Goal: Information Seeking & Learning: Understand process/instructions

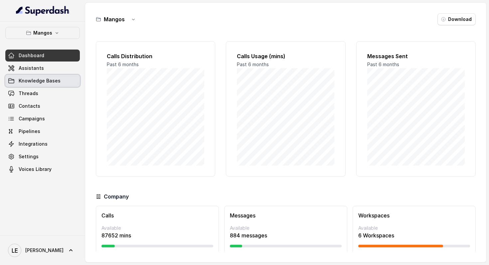
click at [64, 81] on link "Knowledge Bases" at bounding box center [42, 81] width 74 height 12
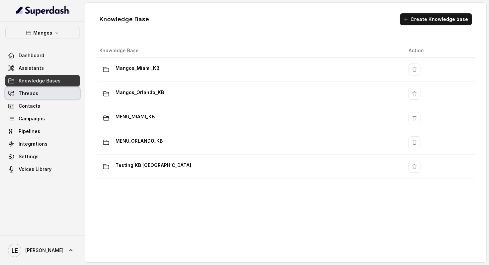
click at [69, 94] on link "Threads" at bounding box center [42, 93] width 74 height 12
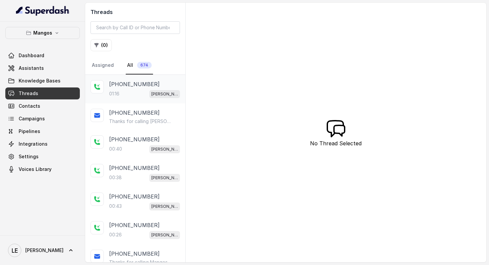
click at [146, 88] on div "+17863711733 01:16 Mangos Orlando" at bounding box center [144, 89] width 71 height 18
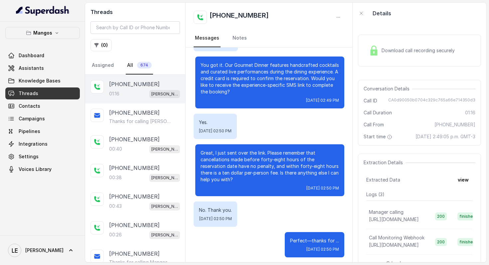
scroll to position [285, 0]
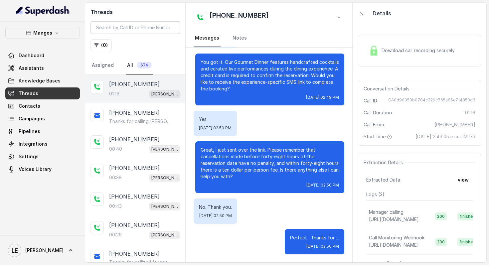
click at [273, 160] on p "Great, I just sent over the link. Please remember that cancellations made befor…" at bounding box center [270, 163] width 138 height 33
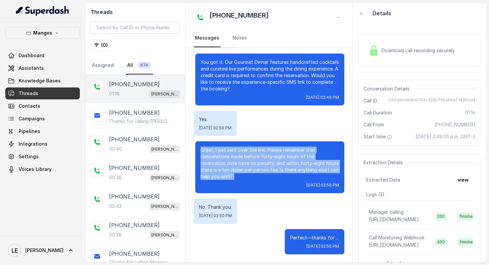
click at [273, 160] on p "Great, I just sent over the link. Please remember that cancellations made befor…" at bounding box center [270, 163] width 138 height 33
click at [214, 174] on p "Great, I just sent over the link. Please remember that cancellations made befor…" at bounding box center [270, 163] width 138 height 33
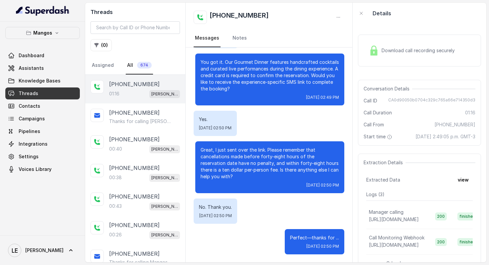
click at [214, 174] on p "Great, I just sent over the link. Please remember that cancellations made befor…" at bounding box center [270, 163] width 138 height 33
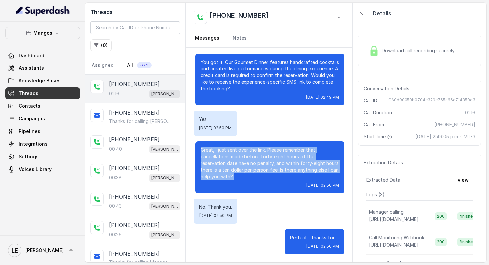
click at [214, 174] on p "Great, I just sent over the link. Please remember that cancellations made befor…" at bounding box center [270, 163] width 138 height 33
click at [241, 170] on p "Great, I just sent over the link. Please remember that cancellations made befor…" at bounding box center [270, 163] width 138 height 33
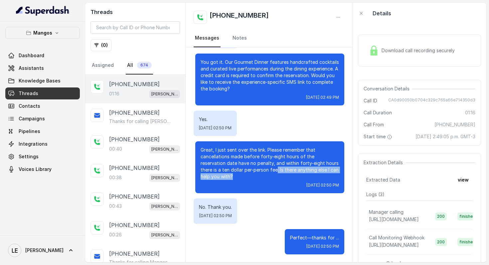
drag, startPoint x: 255, startPoint y: 170, endPoint x: 259, endPoint y: 179, distance: 9.8
click at [259, 179] on p "Great, I just sent over the link. Please remember that cancellations made befor…" at bounding box center [270, 163] width 138 height 33
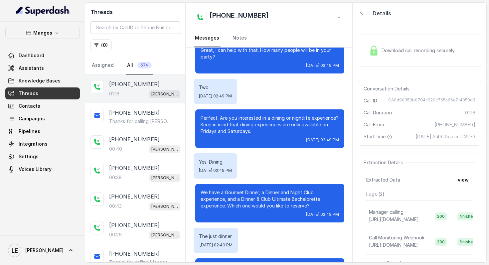
scroll to position [0, 0]
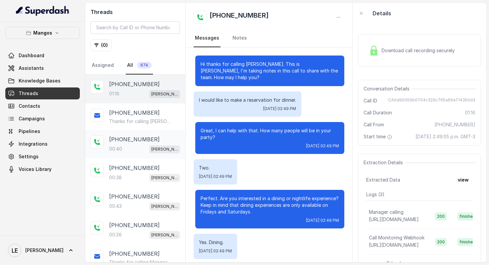
click at [159, 140] on div "[PHONE_NUMBER]" at bounding box center [144, 139] width 71 height 8
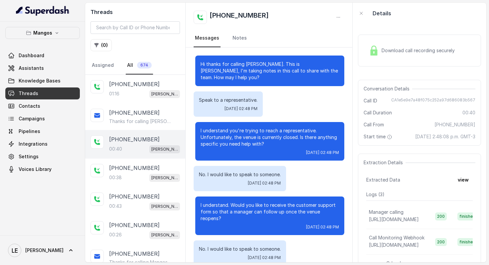
scroll to position [49, 0]
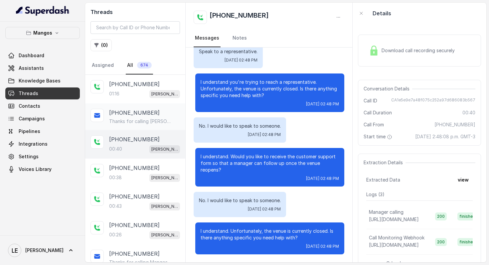
click at [172, 113] on div "[PHONE_NUMBER]" at bounding box center [144, 113] width 71 height 8
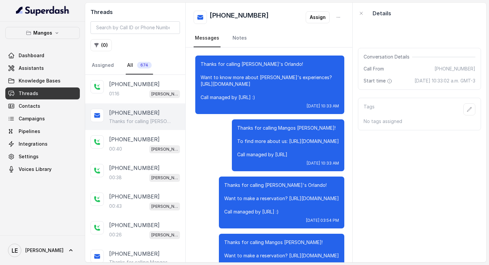
scroll to position [2150, 0]
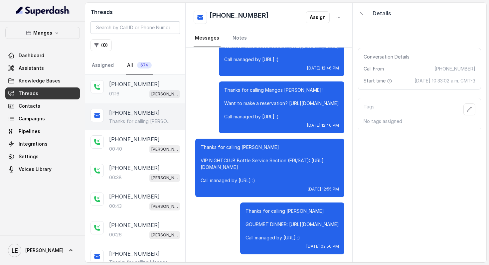
click at [172, 90] on span "[PERSON_NAME]" at bounding box center [164, 94] width 31 height 8
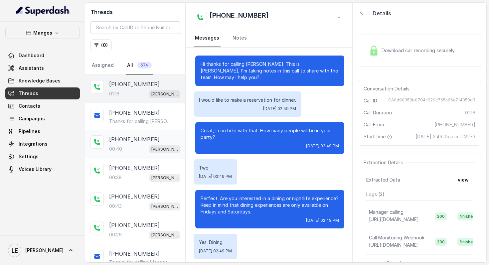
click at [131, 136] on p "[PHONE_NUMBER]" at bounding box center [134, 139] width 51 height 8
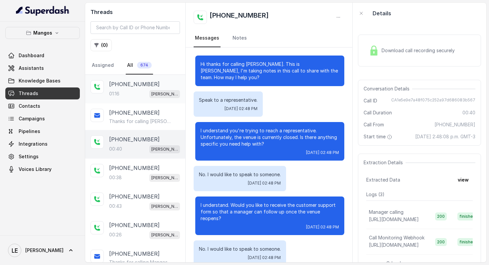
click at [143, 99] on div "+17863711733 01:16 Mangos Orlando" at bounding box center [135, 89] width 100 height 29
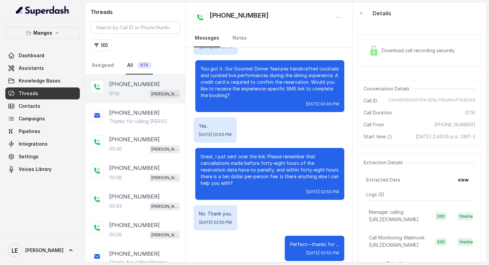
scroll to position [285, 0]
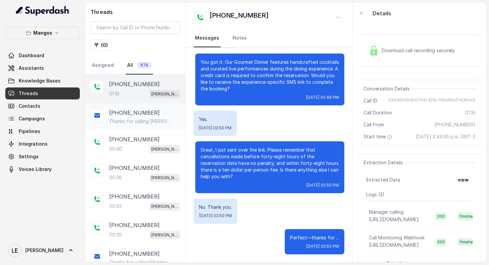
click at [165, 115] on div "[PHONE_NUMBER]" at bounding box center [144, 113] width 71 height 8
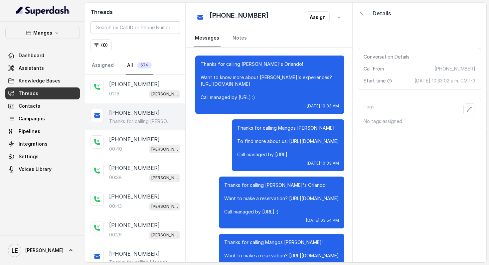
scroll to position [2150, 0]
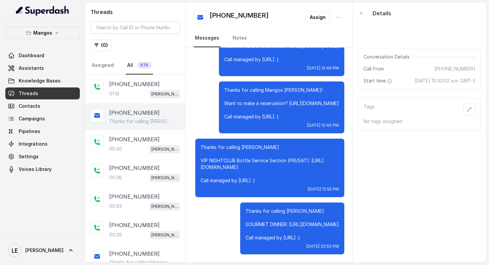
click at [265, 222] on p "Thanks for calling [PERSON_NAME] GOURMET DINNER: [URL][DOMAIN_NAME] Call manage…" at bounding box center [291, 224] width 93 height 33
click at [159, 153] on div "+17863711733 00:40 Mangos Orlando" at bounding box center [135, 144] width 100 height 29
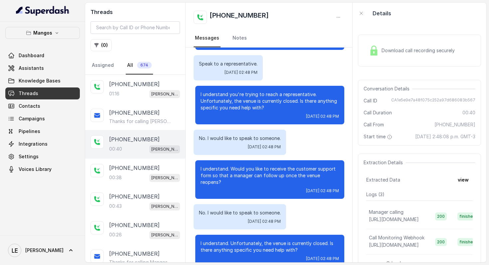
scroll to position [49, 0]
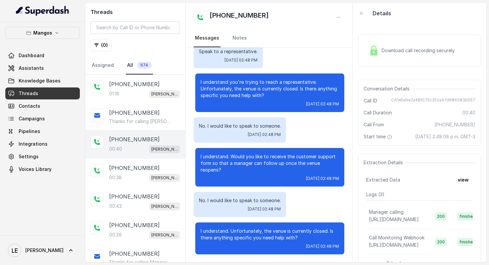
click at [245, 240] on p "I understand. Unfortunately, the venue is currently closed. Is there anything s…" at bounding box center [270, 234] width 138 height 13
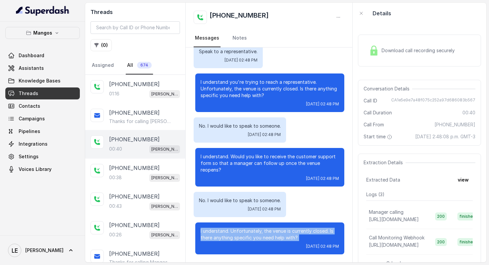
click at [245, 240] on p "I understand. Unfortunately, the venue is currently closed. Is there anything s…" at bounding box center [270, 234] width 138 height 13
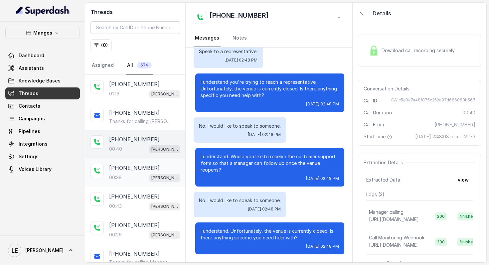
click at [160, 179] on p "[PERSON_NAME]" at bounding box center [164, 178] width 27 height 7
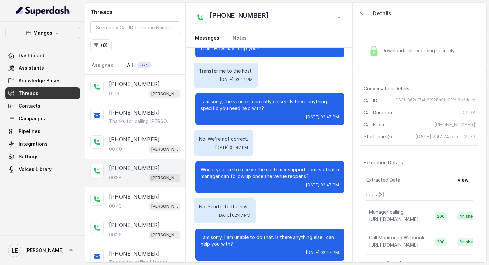
scroll to position [35, 0]
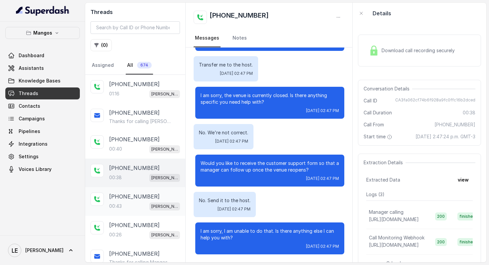
click at [137, 194] on p "+14043693153" at bounding box center [134, 197] width 51 height 8
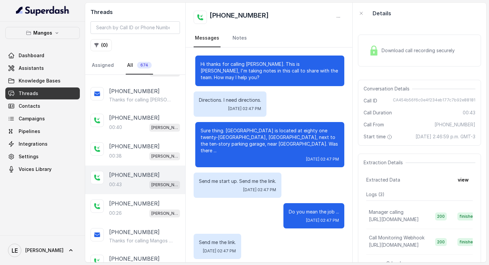
scroll to position [28, 0]
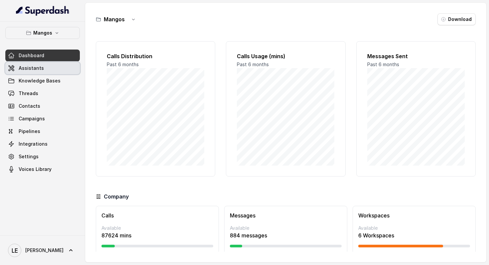
click at [58, 67] on link "Assistants" at bounding box center [42, 68] width 74 height 12
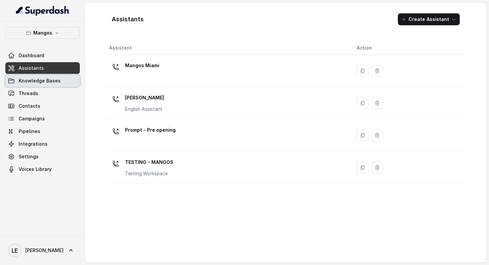
click at [69, 85] on link "Knowledge Bases" at bounding box center [42, 81] width 74 height 12
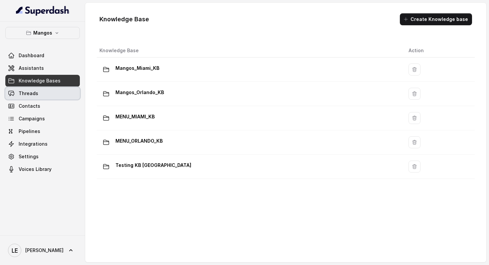
click at [71, 99] on link "Threads" at bounding box center [42, 93] width 74 height 12
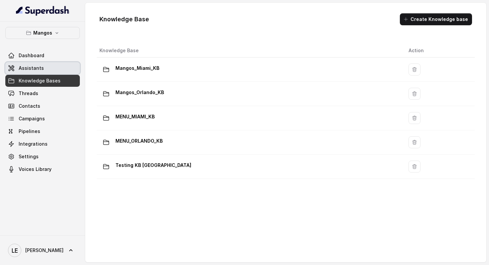
click at [55, 72] on link "Assistants" at bounding box center [42, 68] width 74 height 12
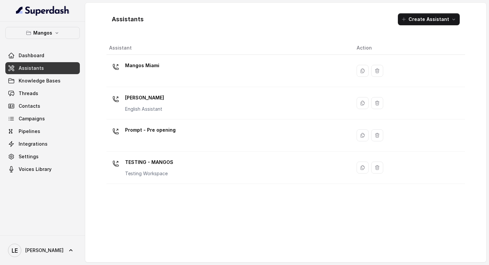
click at [56, 97] on link "Threads" at bounding box center [42, 93] width 74 height 12
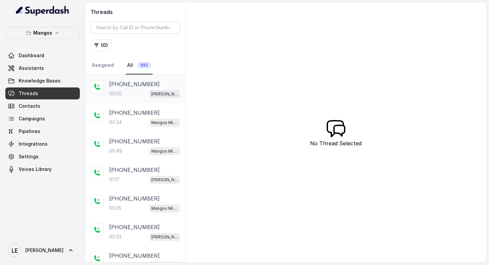
click at [158, 93] on p "[PERSON_NAME]" at bounding box center [164, 94] width 27 height 7
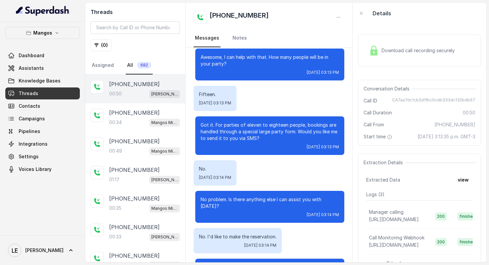
scroll to position [65, 0]
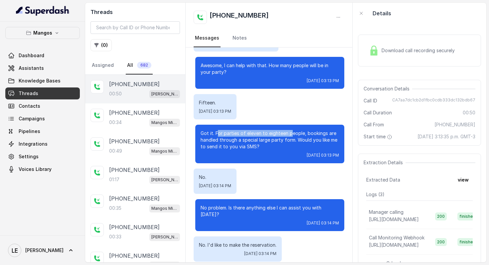
drag, startPoint x: 216, startPoint y: 134, endPoint x: 290, endPoint y: 136, distance: 73.9
click at [290, 136] on p "Got it. For parties of eleven to eighteen people, bookings are handled through …" at bounding box center [270, 140] width 138 height 20
click at [266, 146] on p "Got it. For parties of eleven to eighteen people, bookings are handled through …" at bounding box center [270, 140] width 138 height 20
click at [272, 143] on p "Got it. For parties of eleven to eighteen people, bookings are handled through …" at bounding box center [270, 140] width 138 height 20
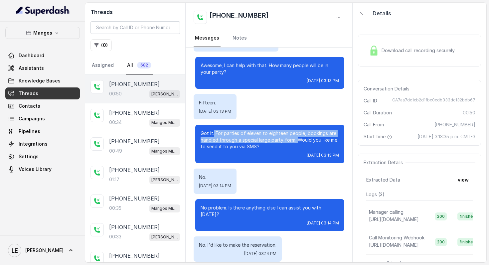
drag, startPoint x: 297, startPoint y: 142, endPoint x: 214, endPoint y: 135, distance: 83.4
click at [214, 135] on p "Got it. For parties of eleven to eighteen people, bookings are handled through …" at bounding box center [270, 140] width 138 height 20
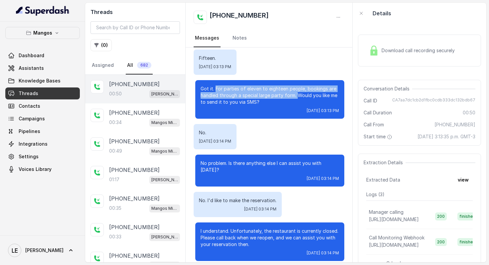
scroll to position [99, 0]
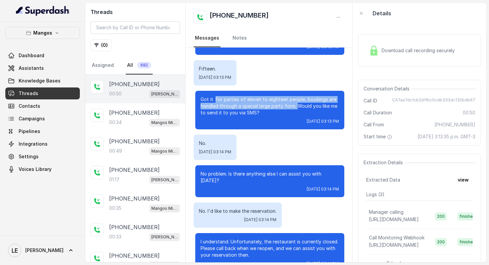
click at [283, 106] on p "Got it. For parties of eleven to eighteen people, bookings are handled through …" at bounding box center [270, 106] width 138 height 20
drag, startPoint x: 295, startPoint y: 106, endPoint x: 215, endPoint y: 99, distance: 80.5
click at [215, 99] on p "Got it. For parties of eleven to eighteen people, bookings are handled through …" at bounding box center [270, 106] width 138 height 20
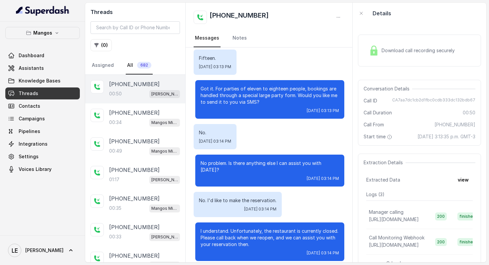
click at [261, 93] on p "Got it. For parties of eleven to eighteen people, bookings are handled through …" at bounding box center [270, 95] width 138 height 20
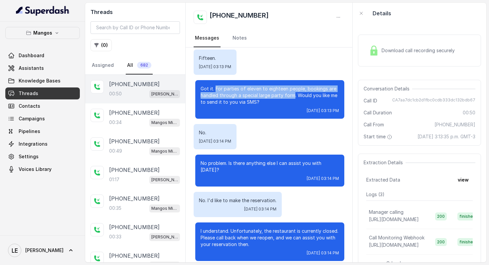
drag, startPoint x: 215, startPoint y: 89, endPoint x: 295, endPoint y: 96, distance: 79.8
click at [295, 96] on p "Got it. For parties of eleven to eighteen people, bookings are handled through …" at bounding box center [270, 95] width 138 height 20
